Goal: Transaction & Acquisition: Purchase product/service

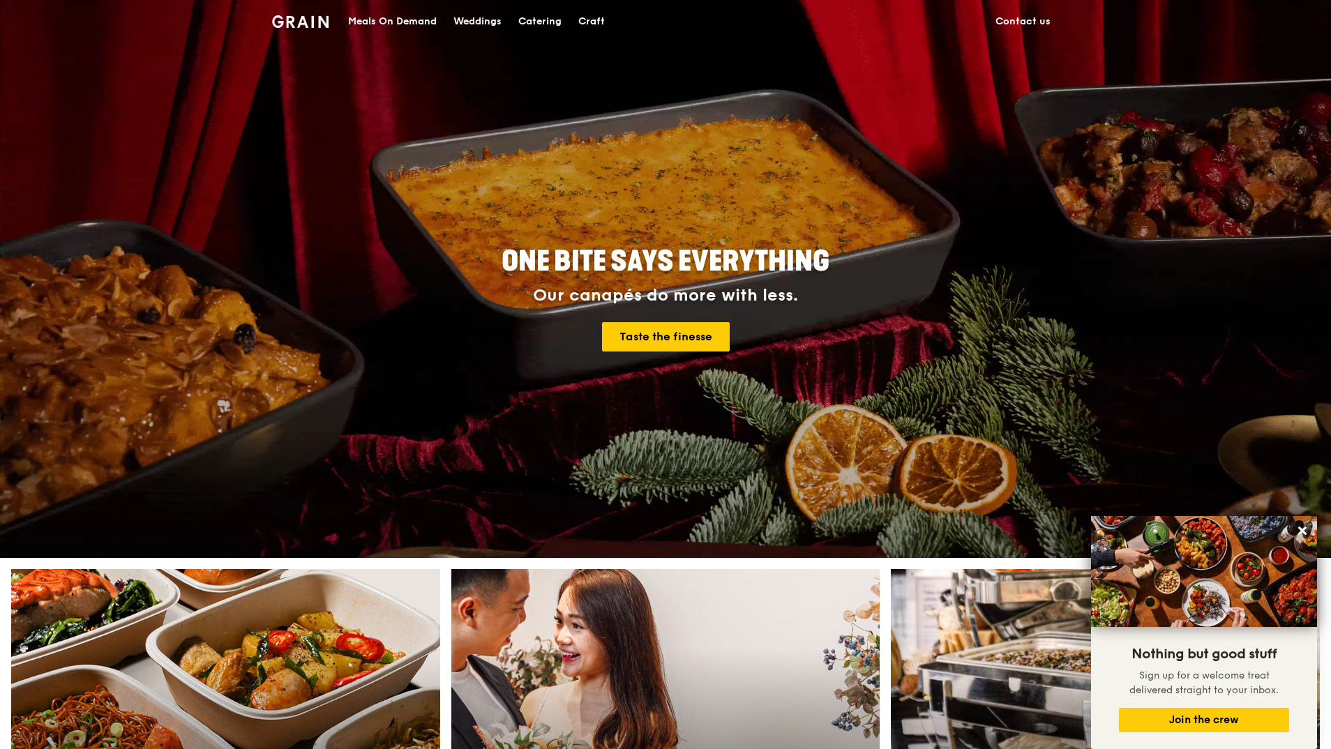
click at [431, 21] on div "Meals On Demand" at bounding box center [392, 22] width 89 height 42
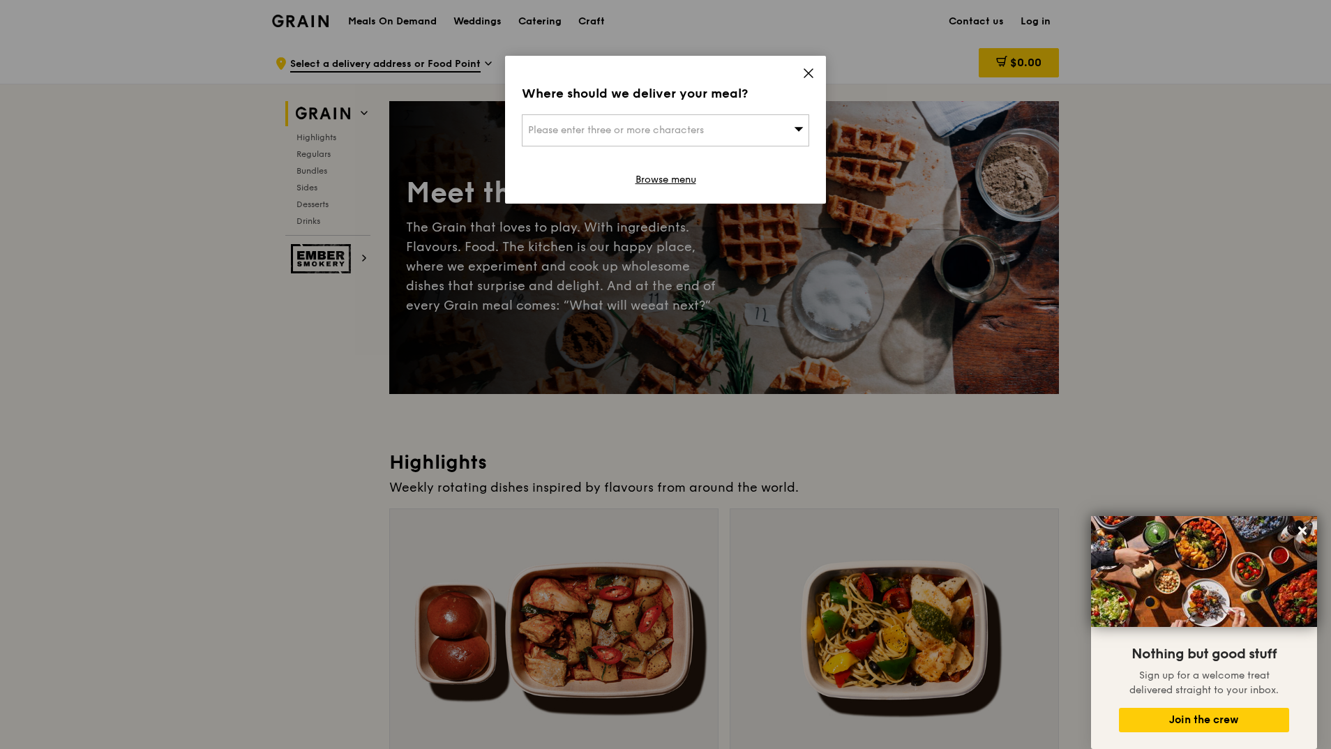
click at [813, 71] on icon at bounding box center [808, 73] width 13 height 13
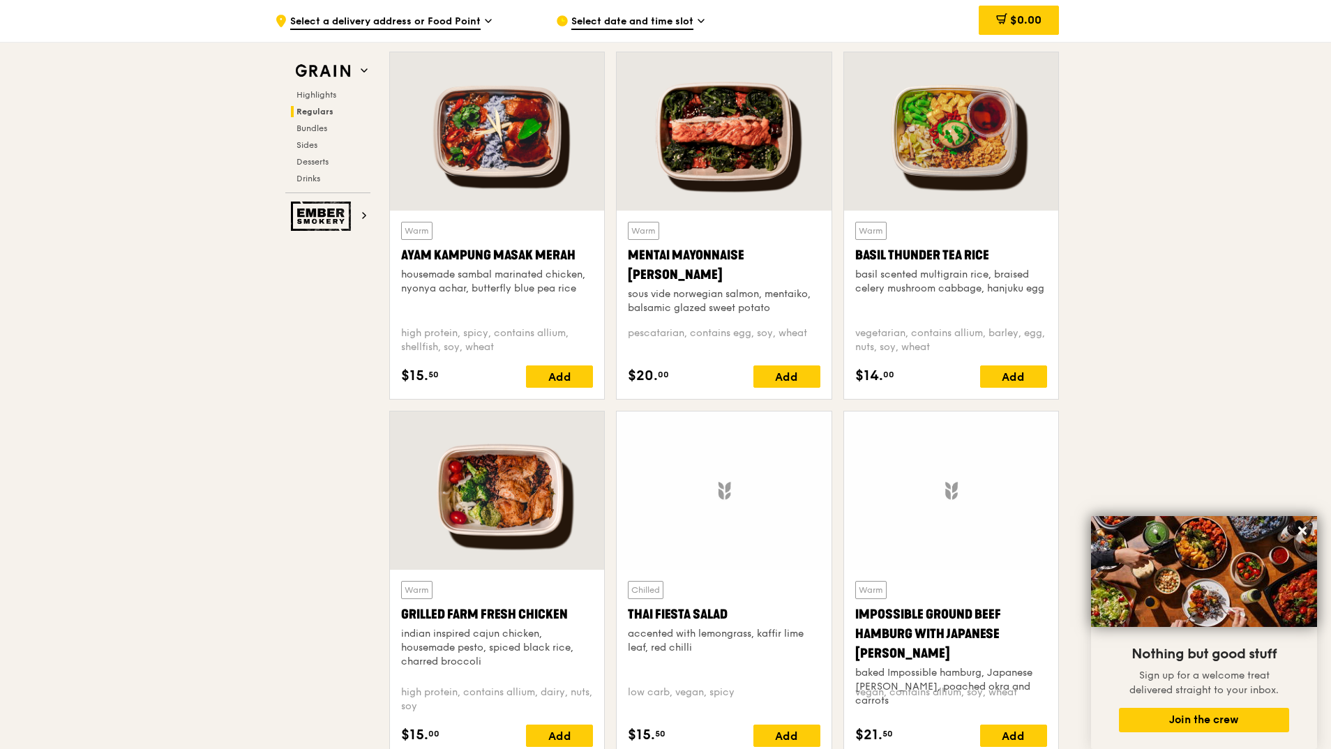
scroll to position [1256, 0]
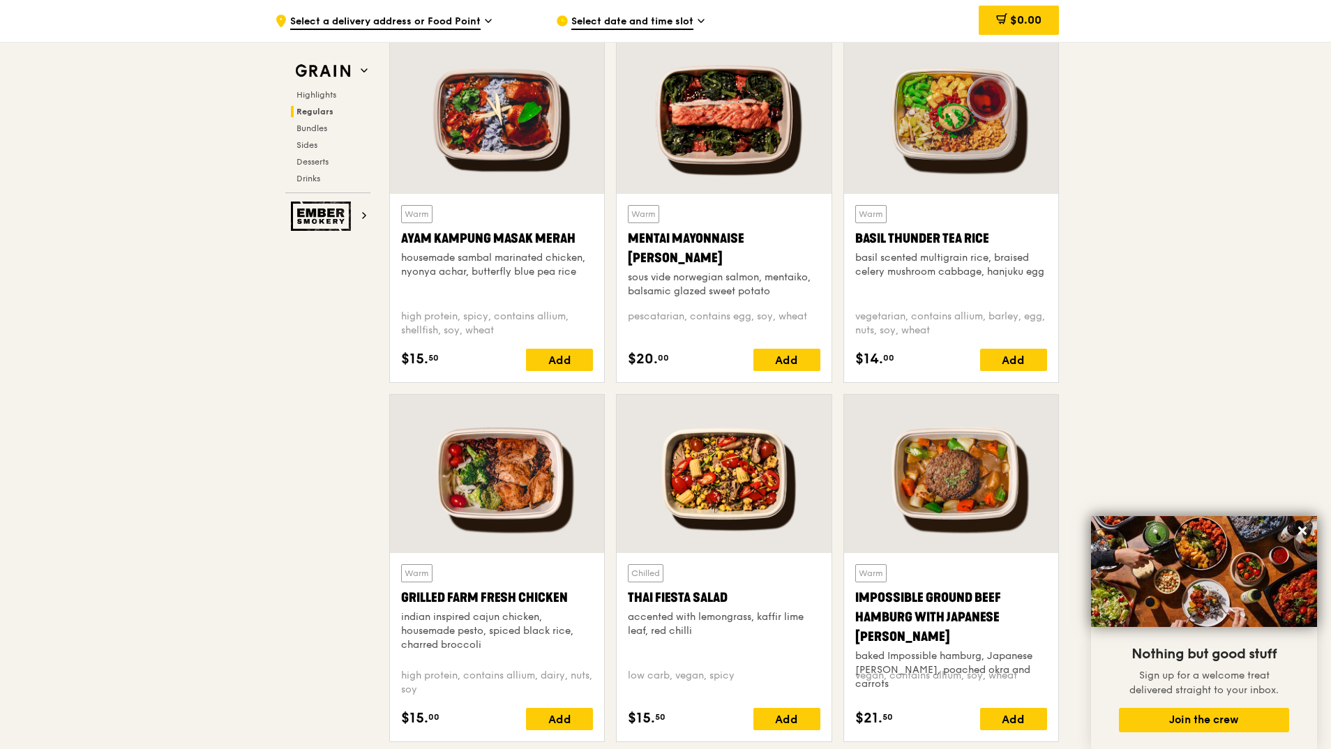
click at [702, 153] on div at bounding box center [724, 115] width 214 height 158
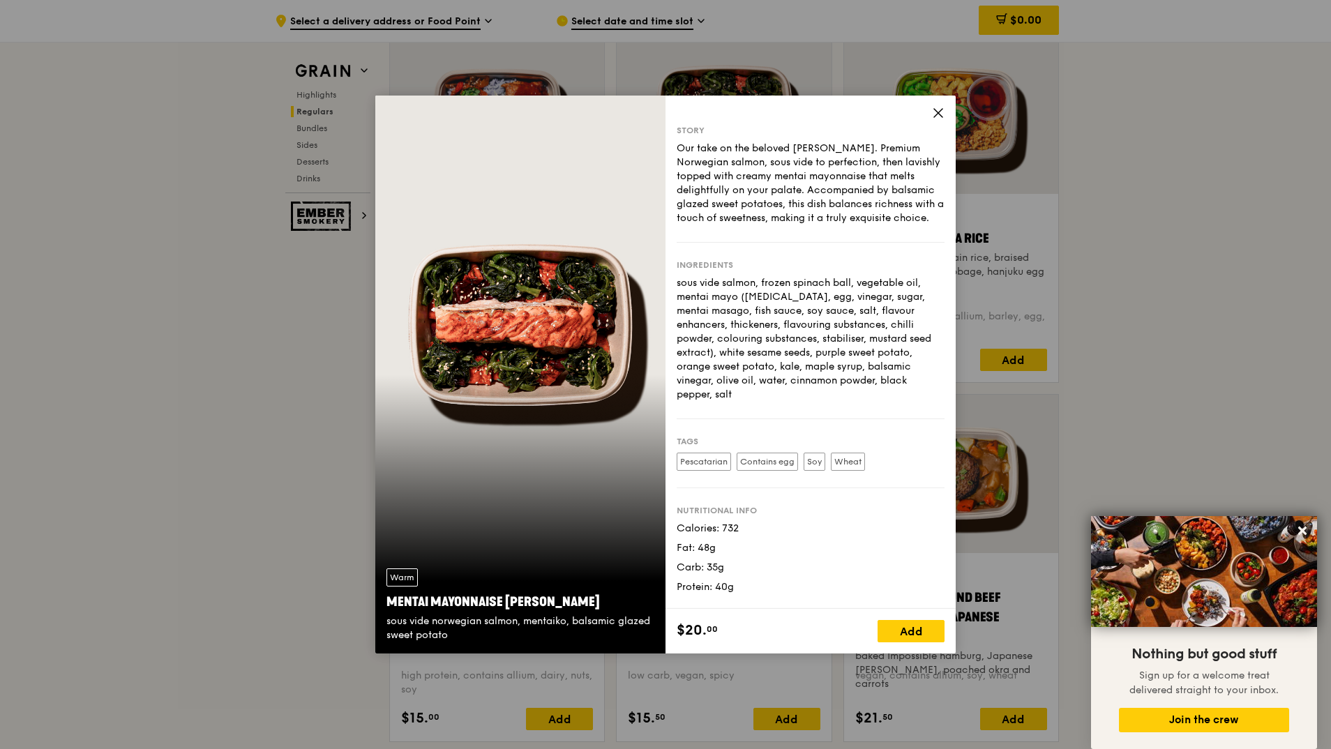
click at [935, 113] on icon at bounding box center [938, 113] width 13 height 13
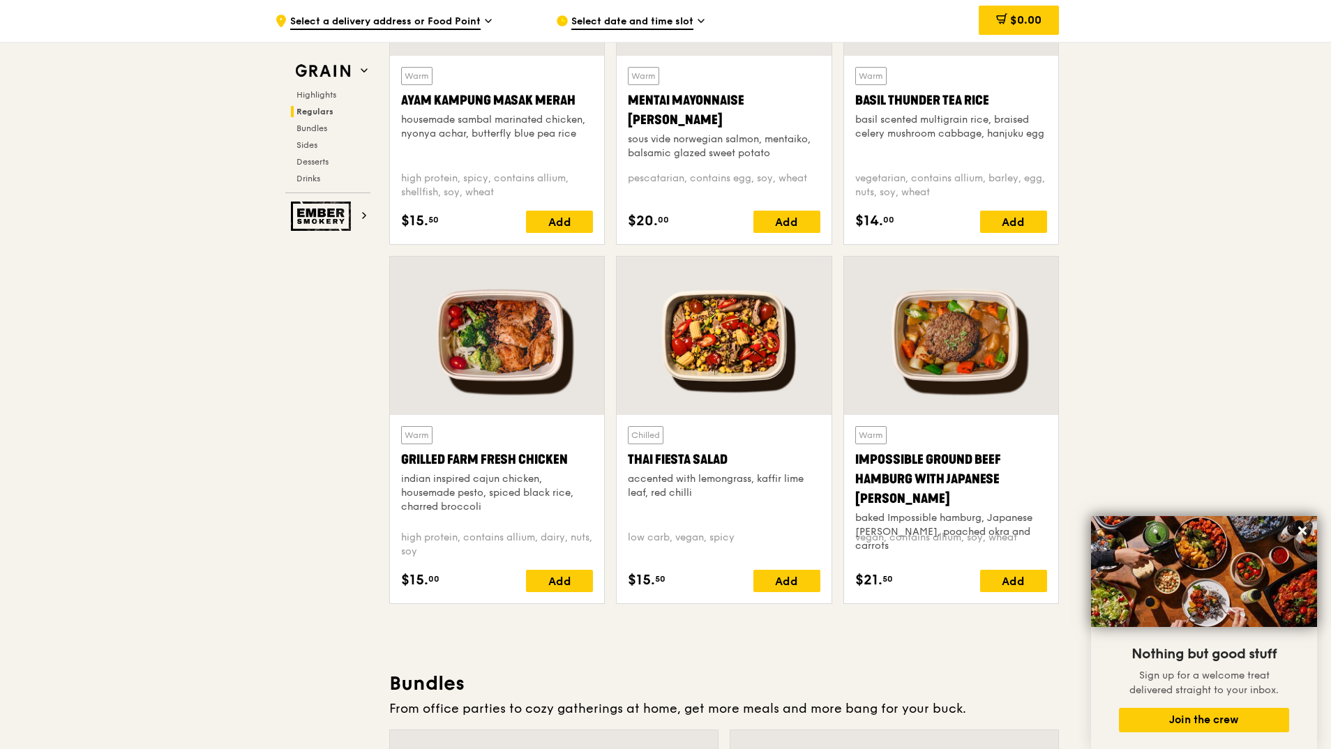
scroll to position [1395, 0]
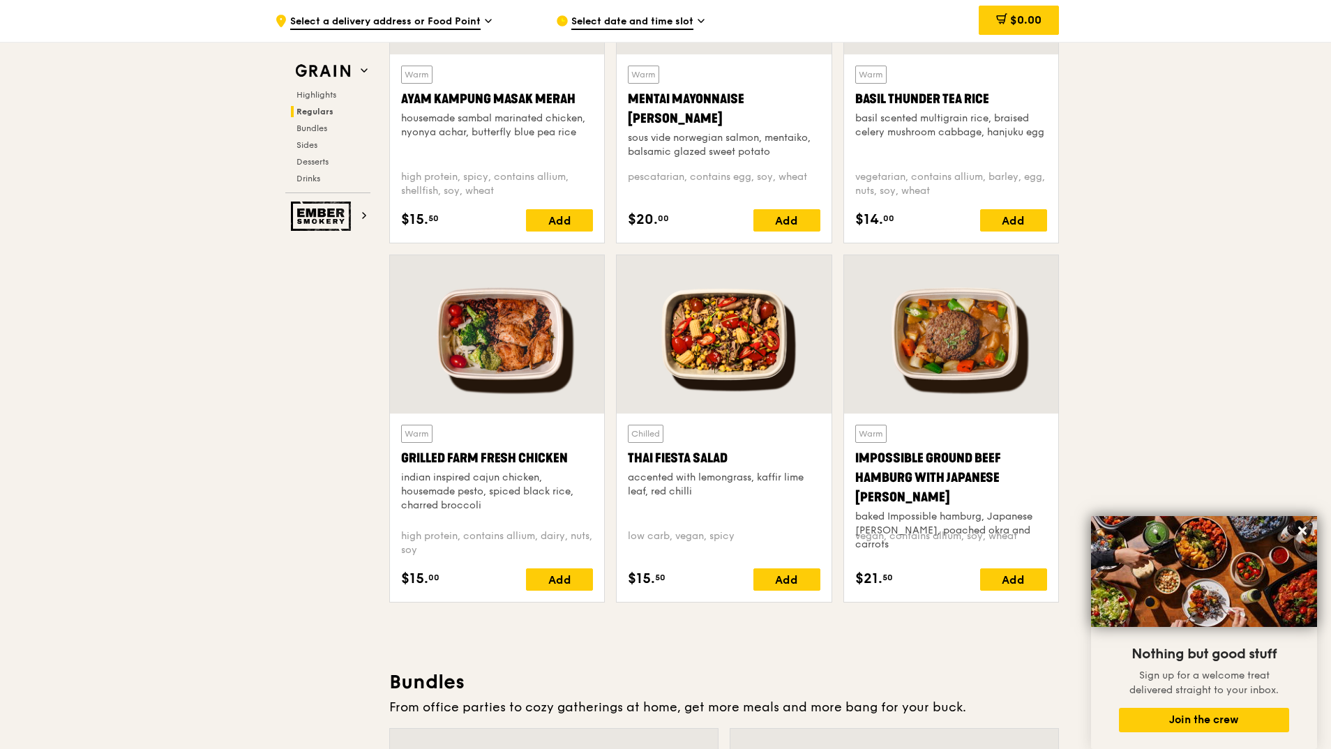
click at [475, 362] on div at bounding box center [497, 334] width 214 height 158
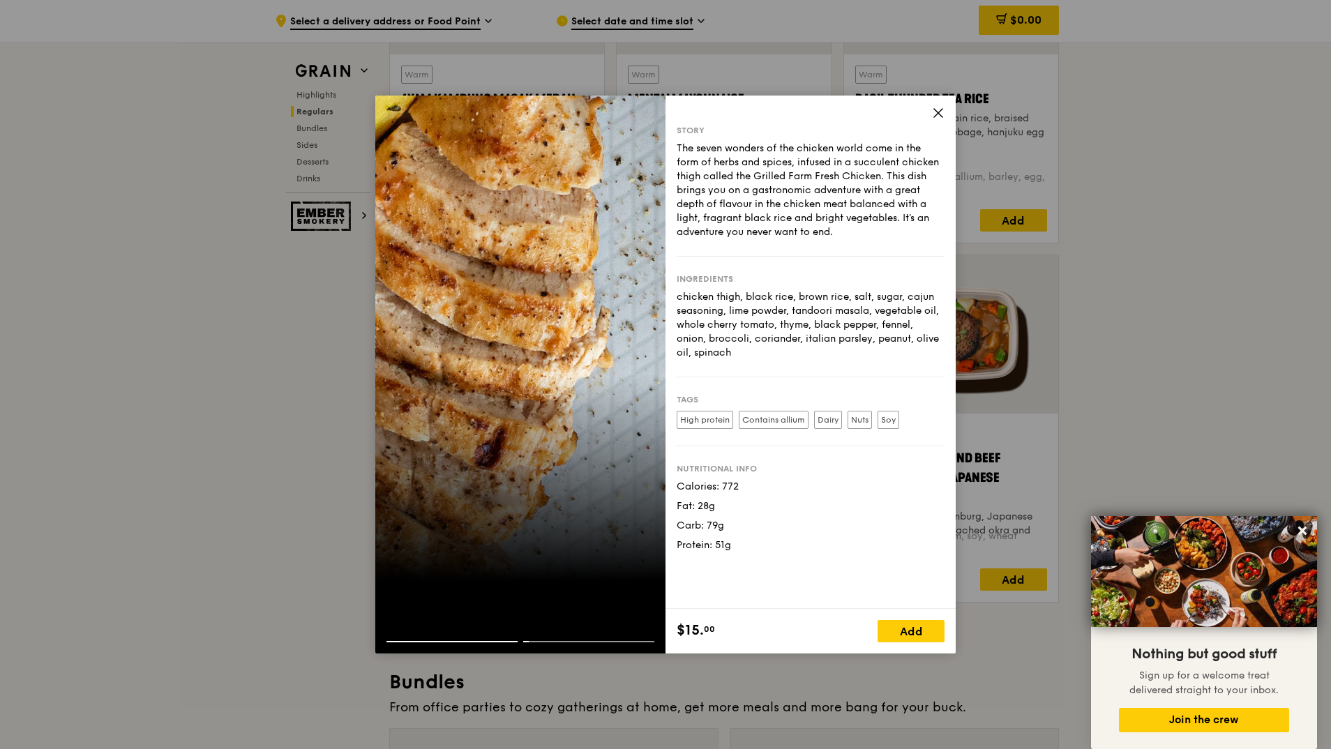
click at [941, 110] on icon at bounding box center [938, 113] width 8 height 8
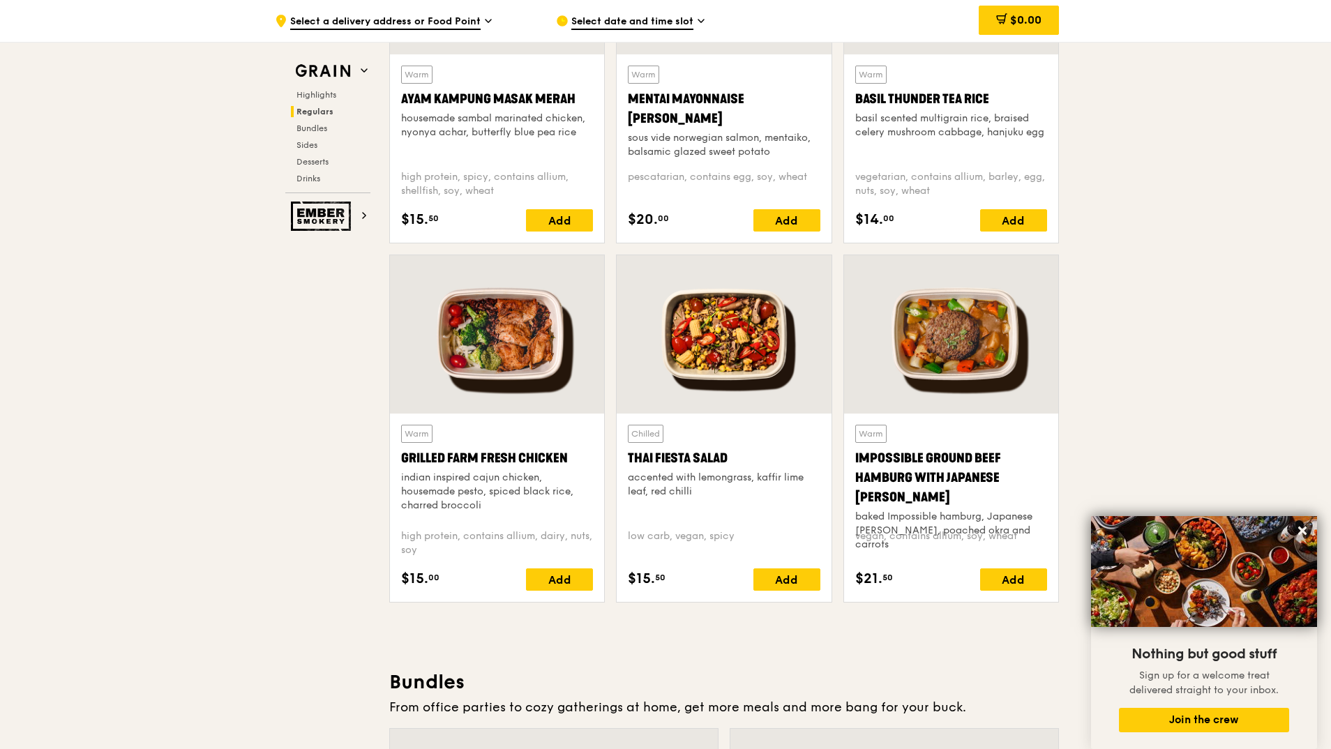
click at [737, 376] on div at bounding box center [724, 334] width 214 height 158
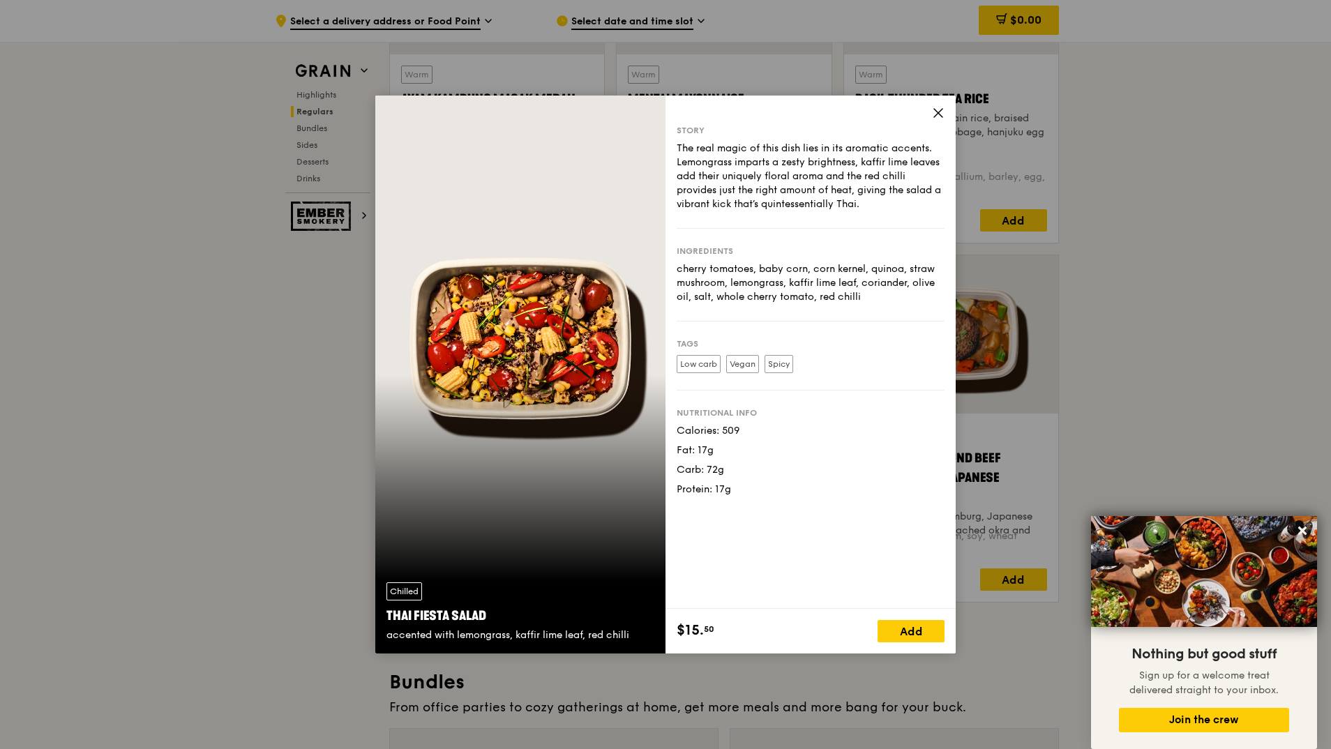
click at [940, 121] on span at bounding box center [938, 114] width 13 height 15
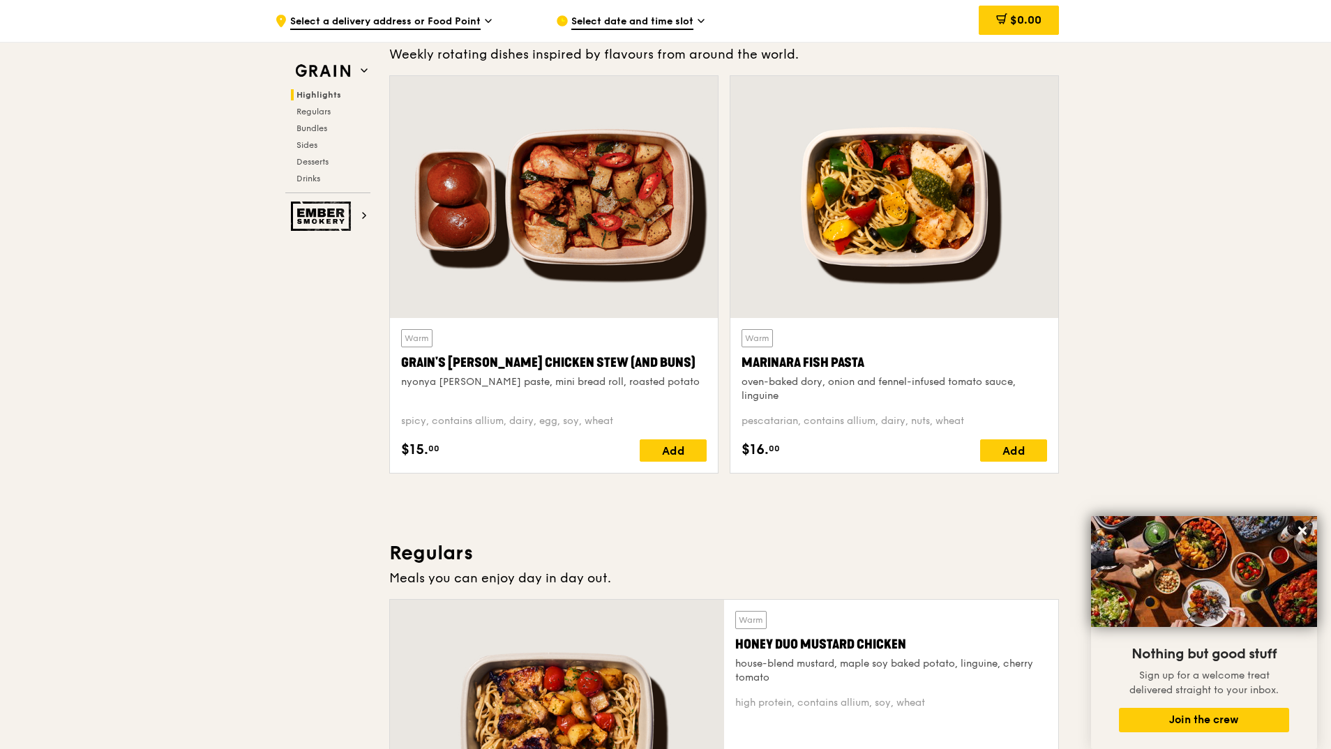
scroll to position [419, 0]
